Goal: Transaction & Acquisition: Purchase product/service

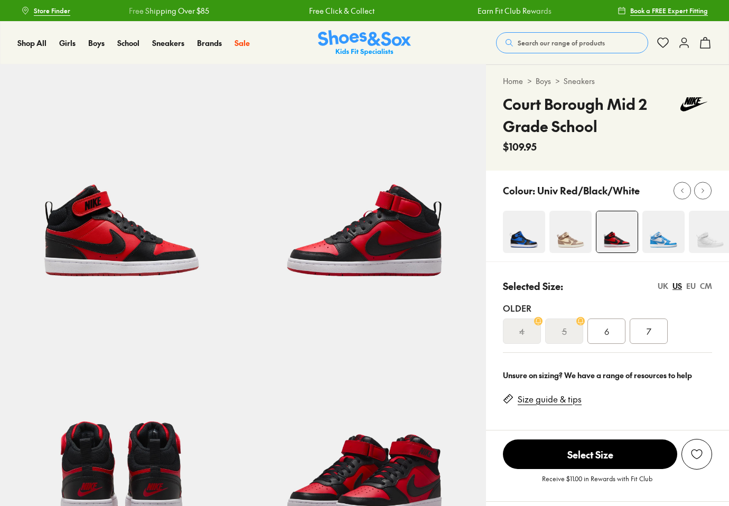
select select "*"
click at [511, 236] on img at bounding box center [524, 232] width 42 height 42
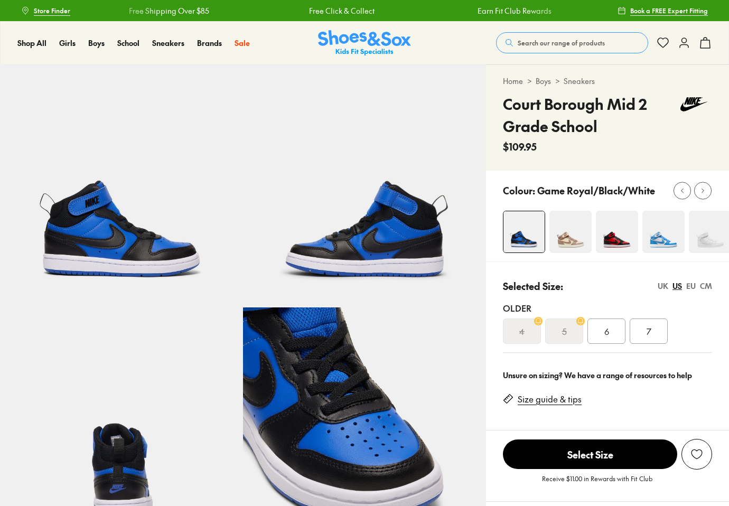
select select "*"
click at [632, 240] on img at bounding box center [617, 232] width 42 height 42
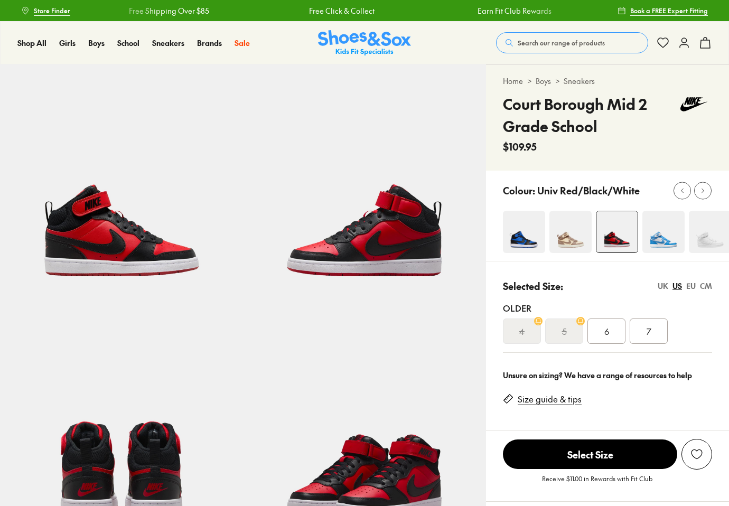
select select "*"
